Goal: Check status: Check status

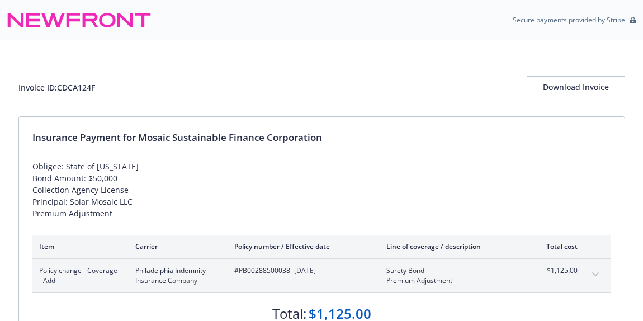
scroll to position [101, 0]
